Goal: Complete application form

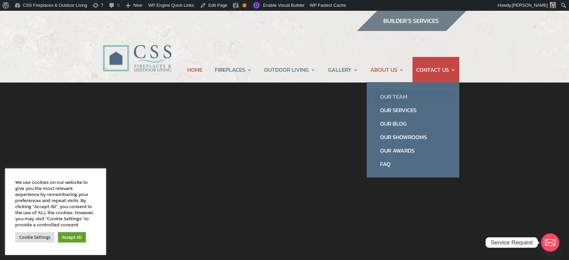
click at [389, 93] on link "Our Team" at bounding box center [412, 96] width 79 height 13
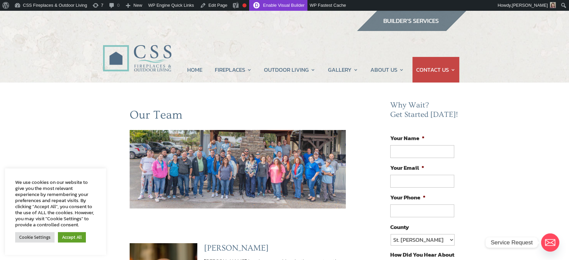
click at [268, 5] on link "Enable Visual Builder" at bounding box center [278, 5] width 58 height 11
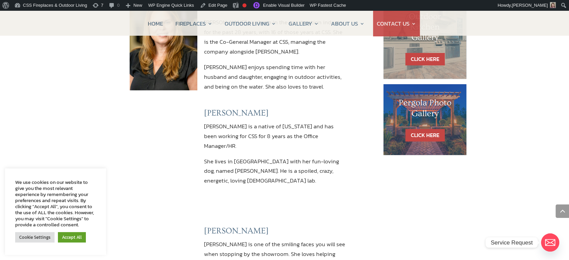
scroll to position [523, 0]
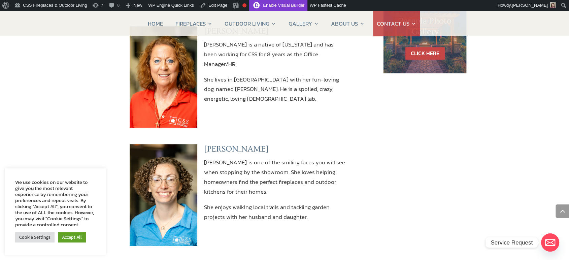
click at [277, 7] on link "Enable Visual Builder" at bounding box center [278, 5] width 58 height 11
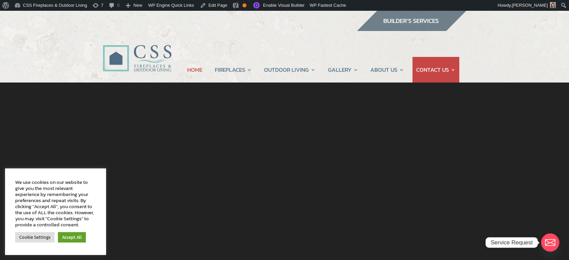
click at [408, 25] on img at bounding box center [411, 21] width 110 height 20
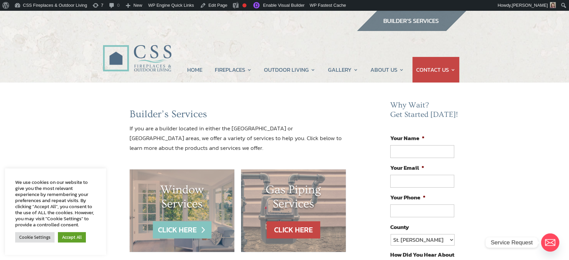
click at [173, 232] on link "CLICK HERE" at bounding box center [182, 229] width 59 height 17
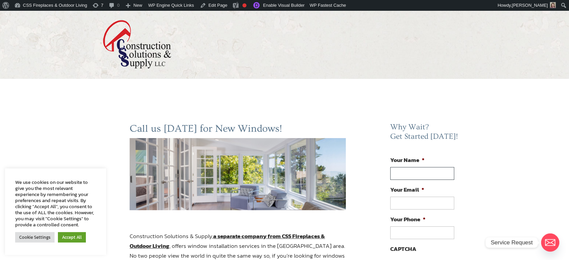
click at [405, 175] on input "Your Name *" at bounding box center [422, 173] width 64 height 13
type input "[PERSON_NAME]"
type input "mindy@leppdesign.com"
type input "(703) 919-1942"
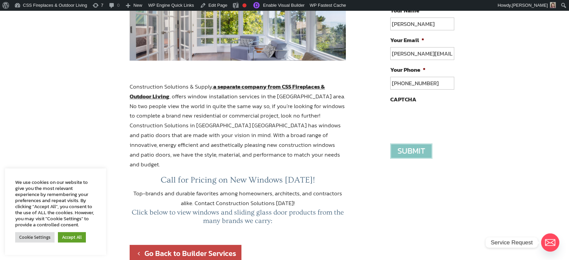
click at [407, 154] on input "image" at bounding box center [411, 150] width 42 height 15
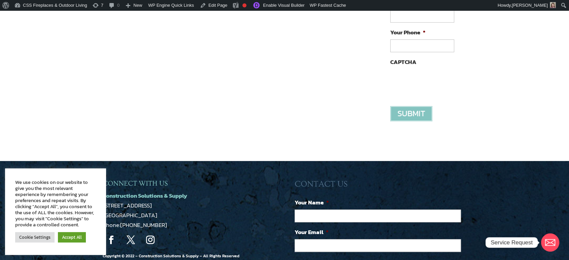
scroll to position [299, 0]
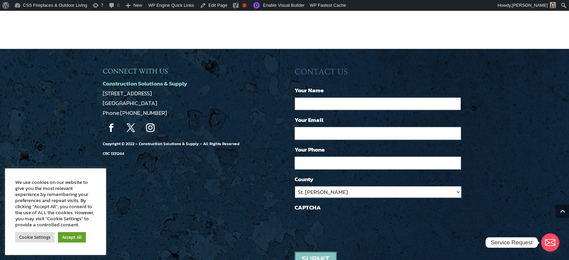
click at [313, 104] on input "Your Name *" at bounding box center [377, 103] width 166 height 13
type input "[PERSON_NAME]"
type input "mindy@leppdesign.com"
type input "(703) 919-1942"
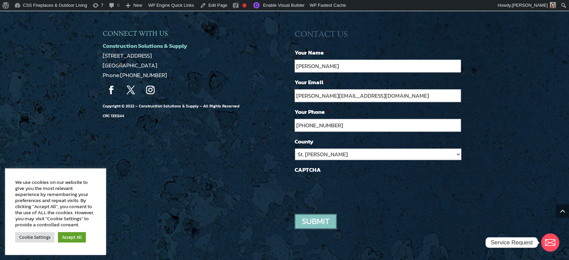
click at [305, 221] on input "image" at bounding box center [315, 221] width 42 height 15
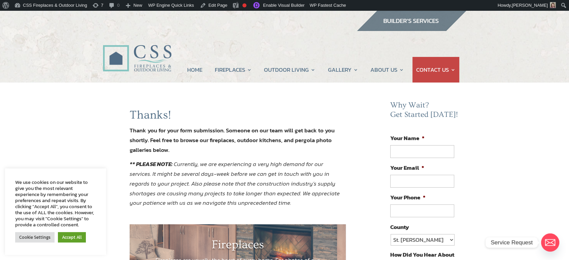
click at [393, 25] on img at bounding box center [411, 21] width 110 height 20
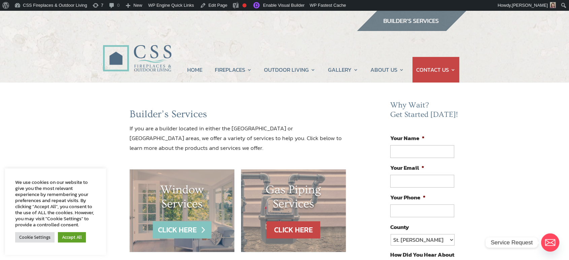
click at [173, 225] on link "CLICK HERE" at bounding box center [182, 229] width 59 height 17
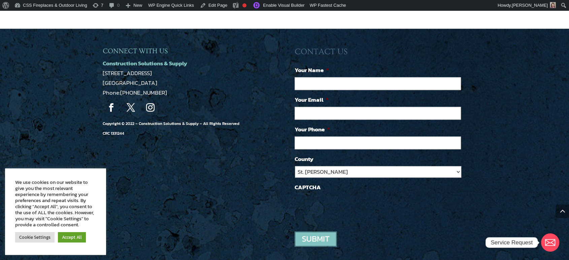
scroll to position [885, 0]
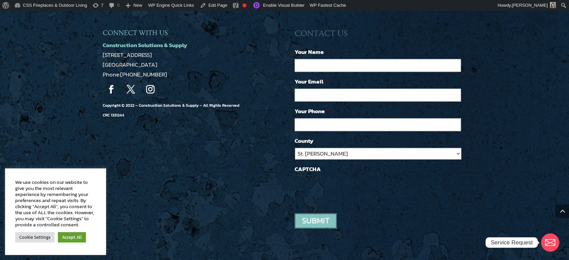
click at [307, 48] on li "Your Name *" at bounding box center [380, 59] width 172 height 24
click at [308, 59] on input "Your Name *" at bounding box center [377, 65] width 166 height 13
type input "[PERSON_NAME]"
type input "mindy@leppdesign.com"
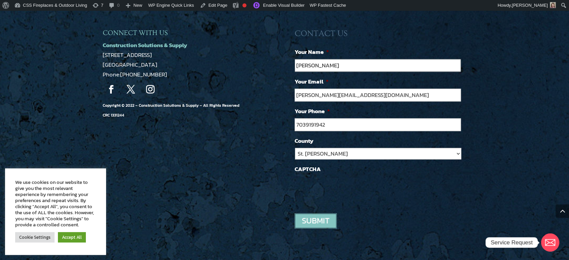
type input "(703) 919-1942"
click at [304, 213] on input "image" at bounding box center [315, 220] width 42 height 15
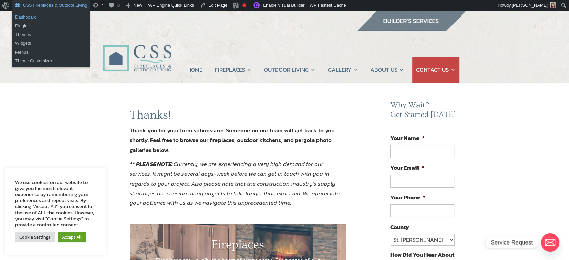
click at [28, 14] on link "Dashboard" at bounding box center [51, 17] width 78 height 9
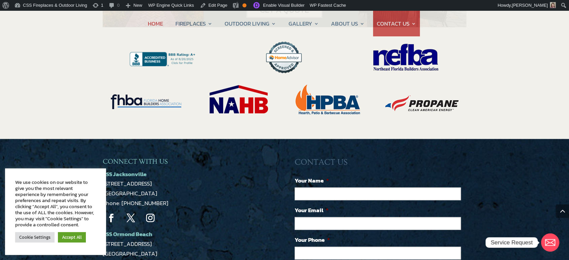
scroll to position [1495, 0]
